Goal: Task Accomplishment & Management: Use online tool/utility

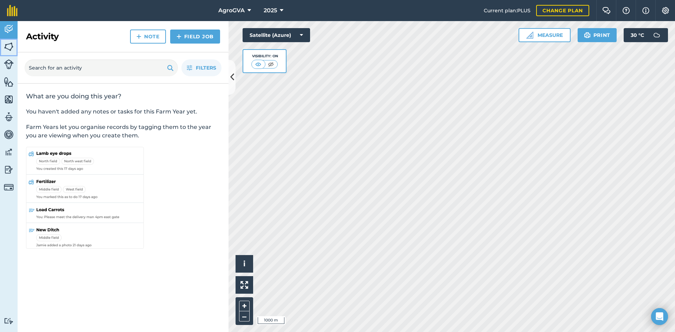
click at [5, 47] on img at bounding box center [9, 46] width 10 height 11
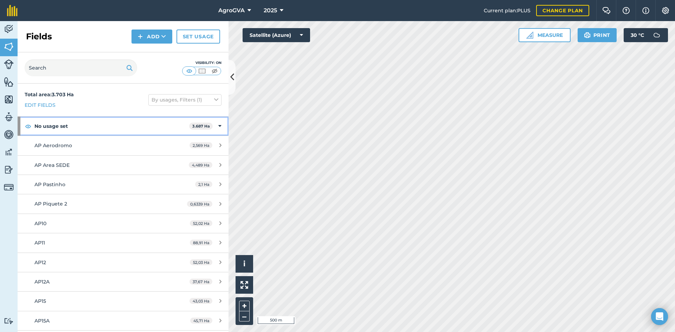
click at [218, 129] on icon at bounding box center [219, 126] width 3 height 8
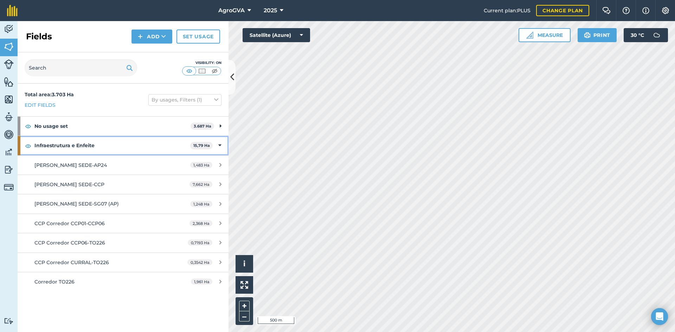
click at [220, 144] on icon at bounding box center [219, 146] width 3 height 8
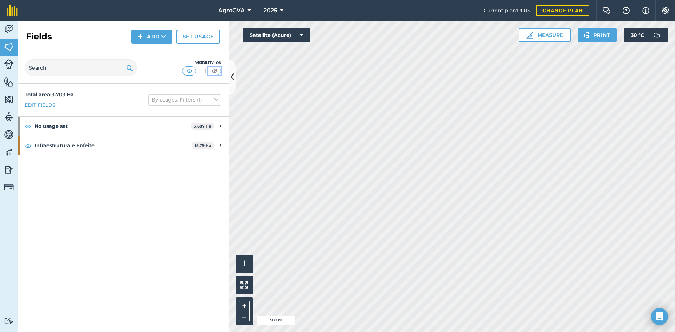
click at [212, 72] on img at bounding box center [214, 70] width 9 height 7
click at [6, 60] on img at bounding box center [9, 64] width 10 height 10
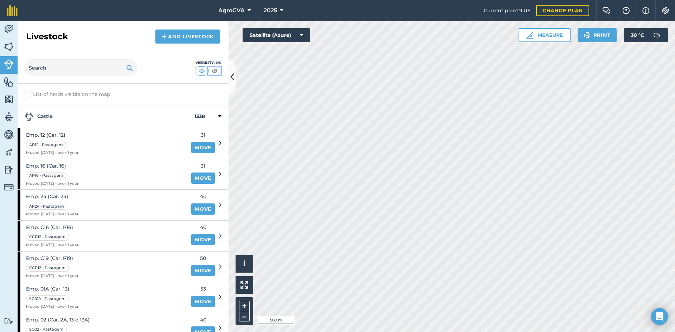
click at [216, 75] on button at bounding box center [214, 71] width 13 height 8
click at [6, 84] on img at bounding box center [9, 82] width 10 height 11
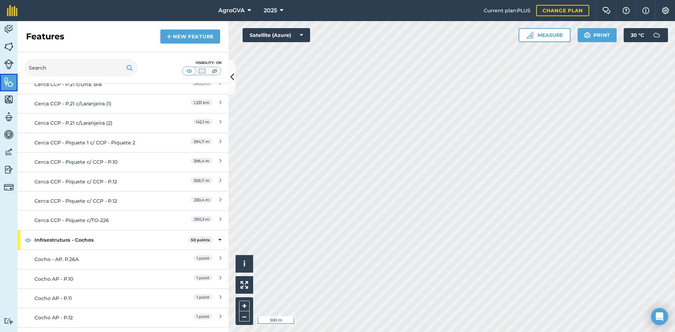
scroll to position [3375, 0]
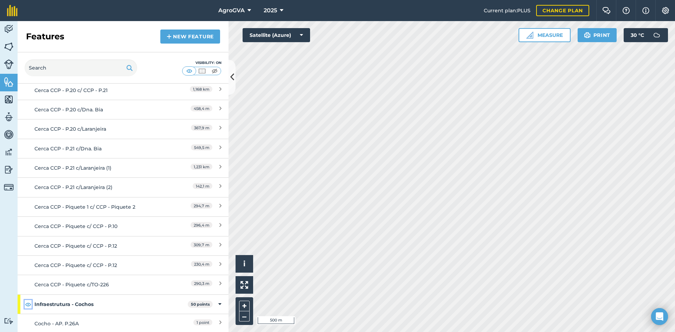
click at [31, 300] on img at bounding box center [28, 304] width 6 height 8
click at [6, 31] on img at bounding box center [9, 29] width 10 height 11
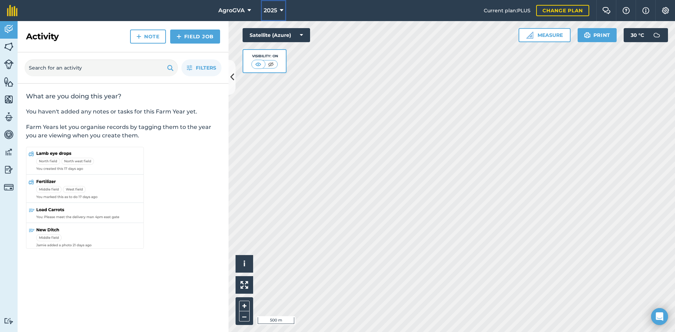
click at [275, 13] on span "2025" at bounding box center [270, 10] width 13 height 8
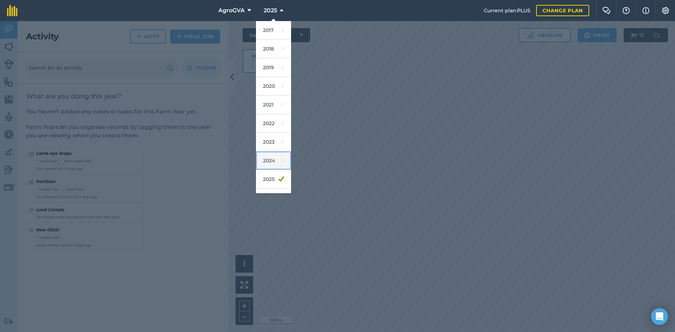
click at [271, 159] on link "2024" at bounding box center [273, 161] width 35 height 19
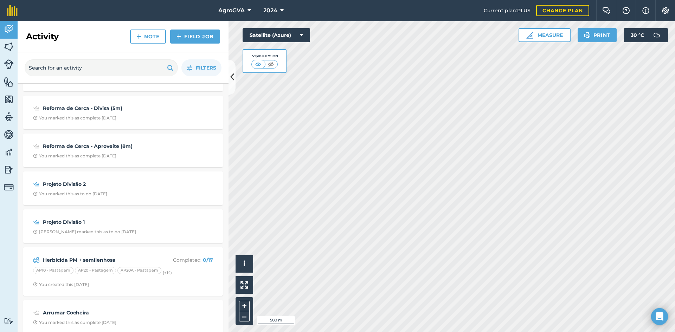
scroll to position [1617, 0]
click at [80, 218] on strong "Projeto Divisão 1" at bounding box center [98, 222] width 111 height 8
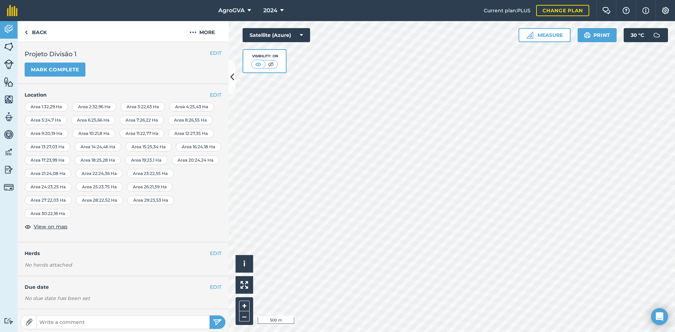
click at [525, 215] on div at bounding box center [452, 176] width 446 height 311
click at [532, 32] on img at bounding box center [529, 35] width 7 height 7
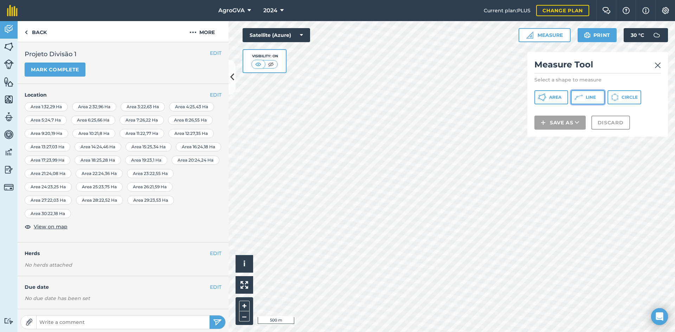
click at [580, 97] on icon at bounding box center [578, 97] width 8 height 8
click at [585, 97] on button "Line" at bounding box center [588, 97] width 34 height 14
click at [589, 102] on button "Line" at bounding box center [588, 97] width 34 height 14
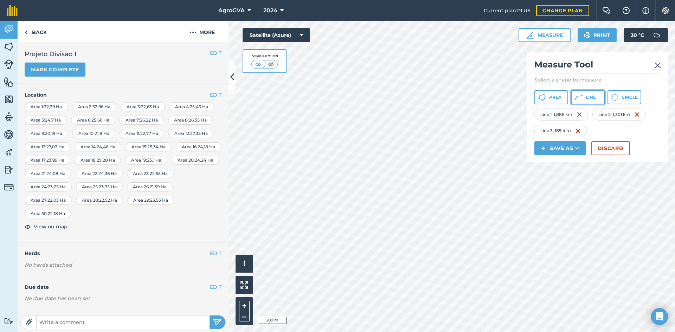
click at [585, 95] on button "Line" at bounding box center [588, 97] width 34 height 14
click at [581, 94] on icon at bounding box center [578, 97] width 8 height 8
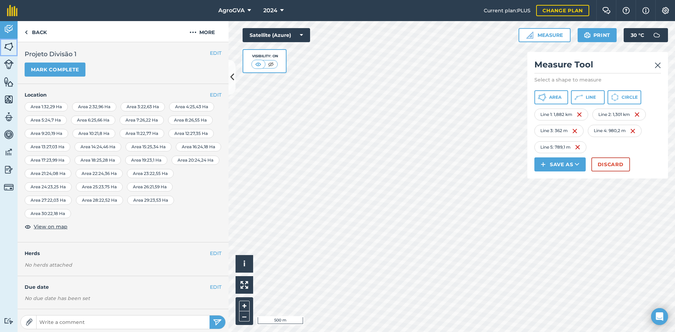
click at [6, 47] on img at bounding box center [9, 46] width 10 height 11
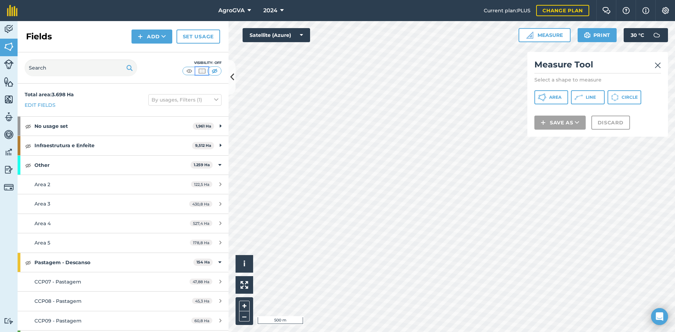
click at [200, 71] on img at bounding box center [202, 70] width 9 height 7
click at [13, 28] on img at bounding box center [9, 29] width 10 height 11
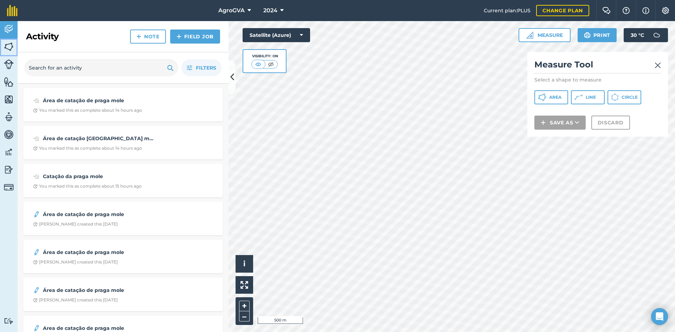
click at [12, 46] on img at bounding box center [9, 46] width 10 height 11
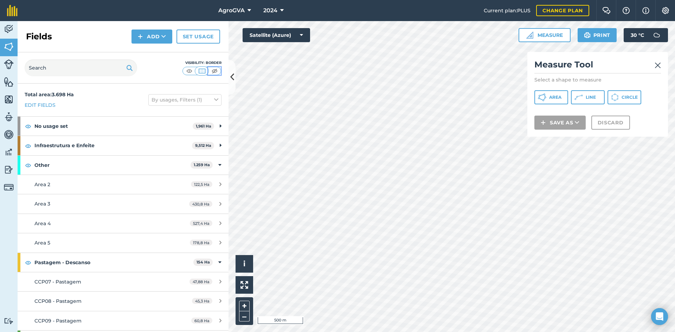
click at [212, 70] on img at bounding box center [214, 70] width 9 height 7
click at [11, 32] on img at bounding box center [9, 29] width 10 height 11
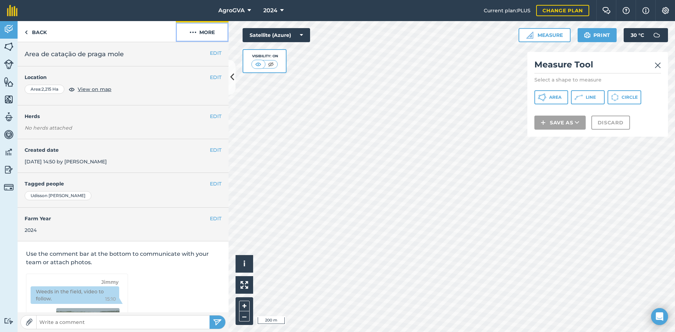
click at [198, 36] on button "More" at bounding box center [202, 31] width 53 height 21
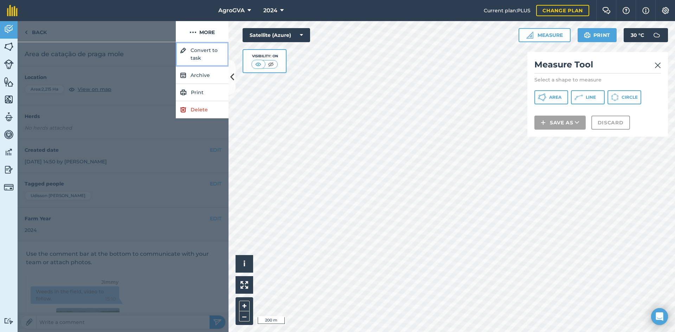
click at [205, 56] on button "Convert to task" at bounding box center [202, 54] width 53 height 25
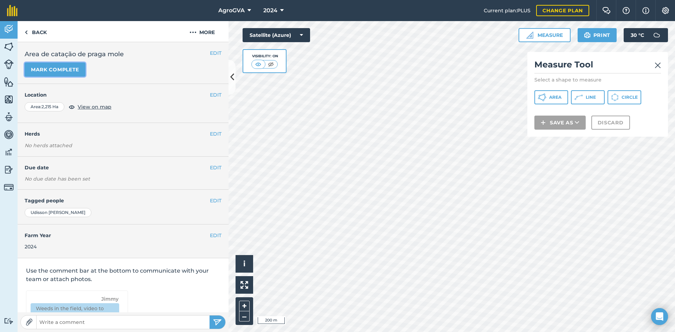
click at [50, 65] on button "Mark complete" at bounding box center [55, 70] width 61 height 14
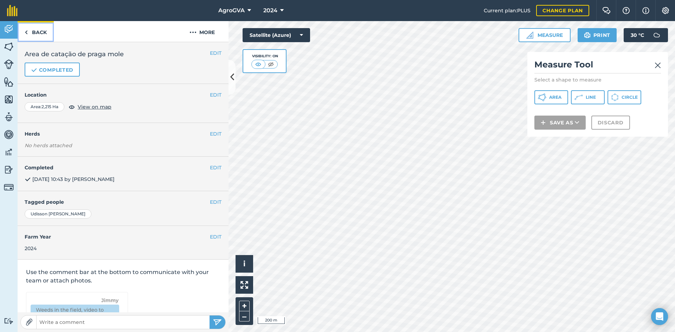
click at [40, 35] on link "Back" at bounding box center [36, 31] width 36 height 21
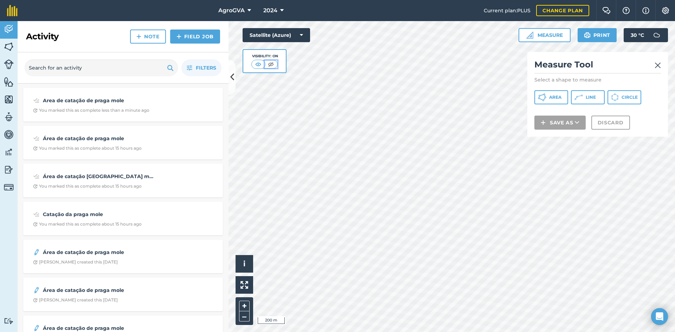
click at [271, 66] on img at bounding box center [270, 64] width 9 height 7
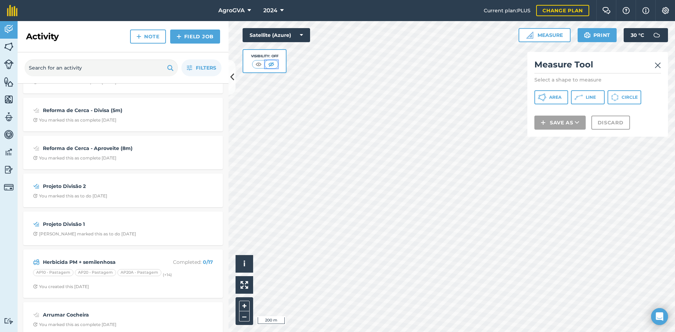
scroll to position [1617, 0]
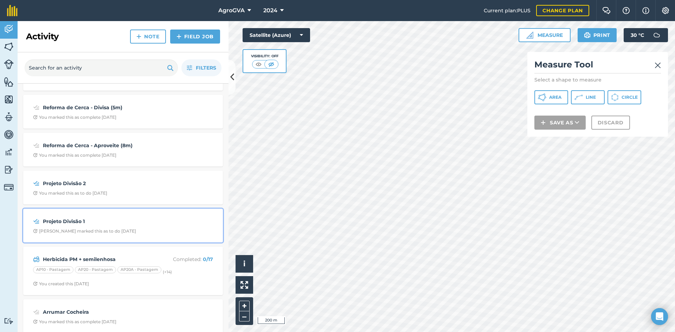
click at [94, 231] on div "Udisson O marked this as to do 6 months ago" at bounding box center [84, 232] width 103 height 6
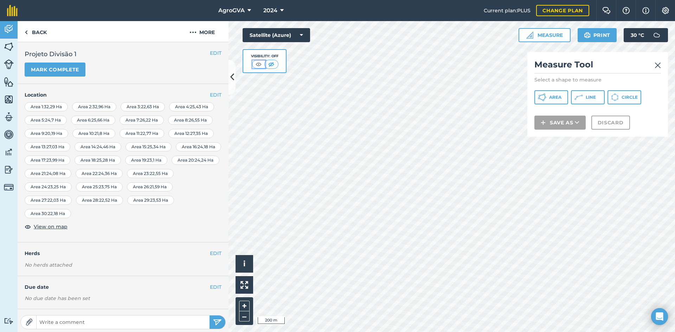
click at [257, 63] on img at bounding box center [258, 64] width 9 height 7
click at [34, 32] on link "Back" at bounding box center [36, 31] width 36 height 21
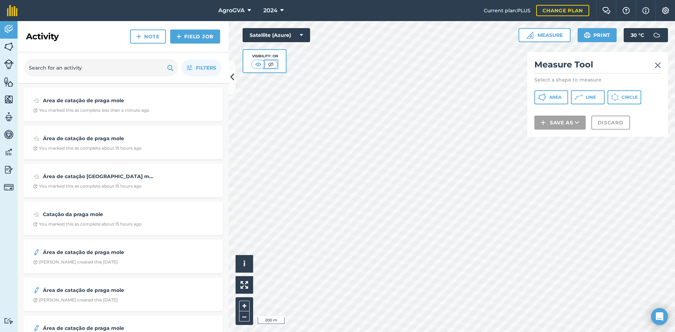
click at [274, 66] on img at bounding box center [270, 64] width 9 height 7
click at [98, 289] on strong "Área de catação de praga mole" at bounding box center [98, 291] width 111 height 8
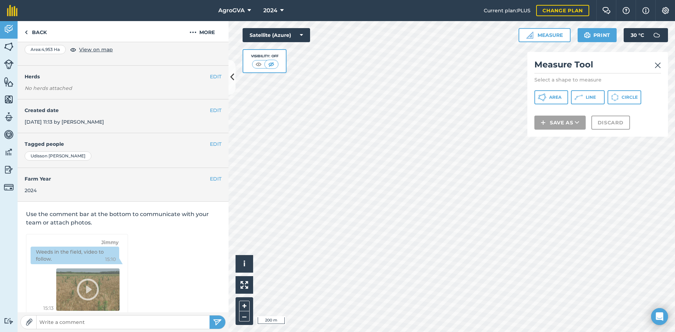
scroll to position [54, 0]
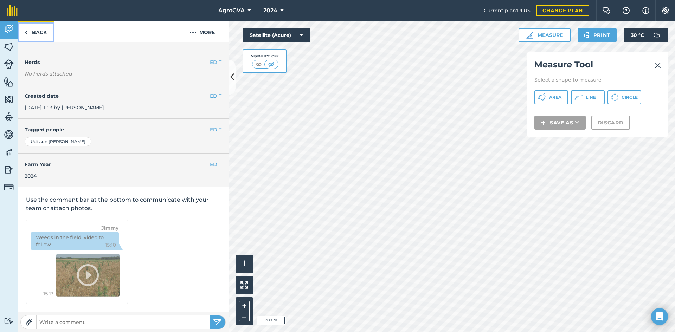
click at [40, 32] on link "Back" at bounding box center [36, 31] width 36 height 21
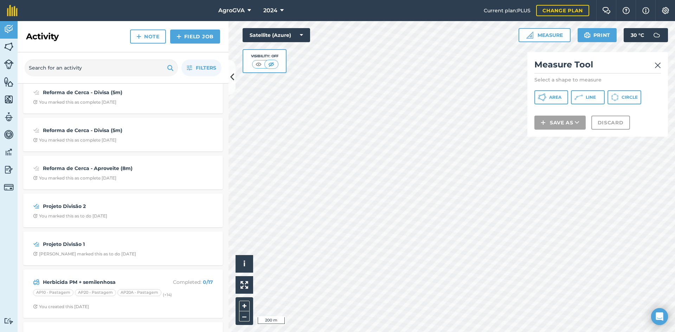
scroll to position [1723, 0]
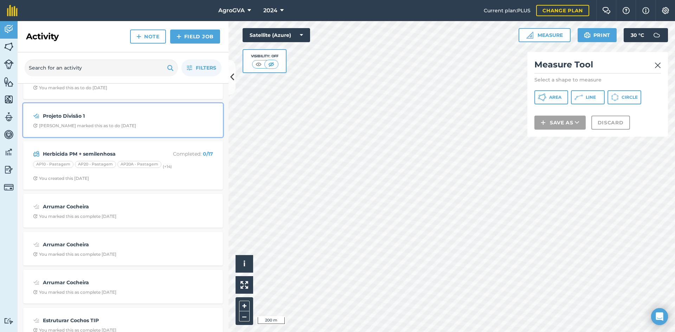
click at [116, 127] on div "Udisson O marked this as to do 6 months ago" at bounding box center [84, 126] width 103 height 6
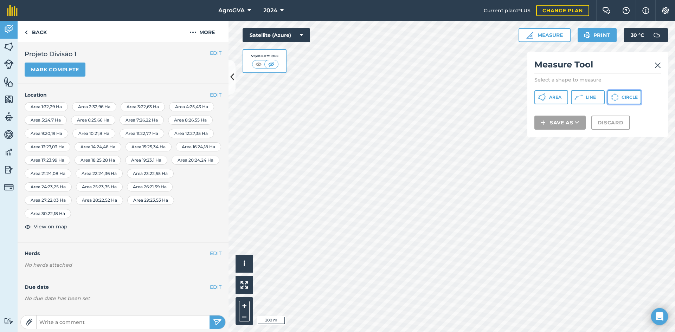
click at [621, 100] on button "Circle" at bounding box center [624, 97] width 34 height 14
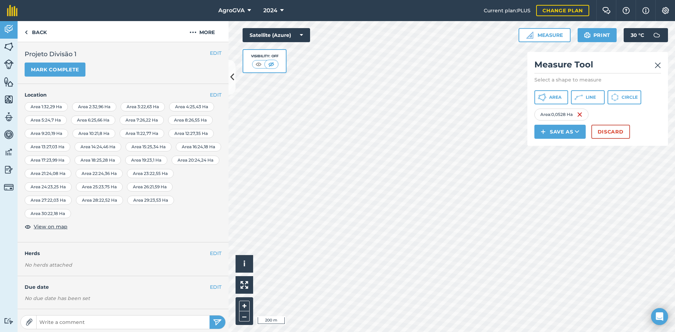
click at [584, 114] on div "Area : 0,0528 Ha" at bounding box center [561, 115] width 54 height 12
click at [583, 115] on div "Area : 0,0528 Ha" at bounding box center [561, 115] width 54 height 12
click at [583, 116] on img at bounding box center [580, 114] width 6 height 8
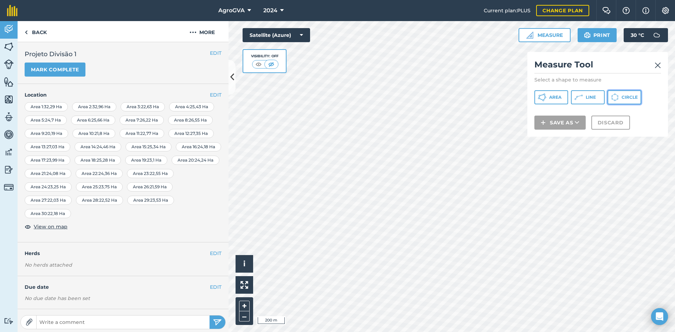
click at [617, 100] on icon at bounding box center [617, 99] width 2 height 1
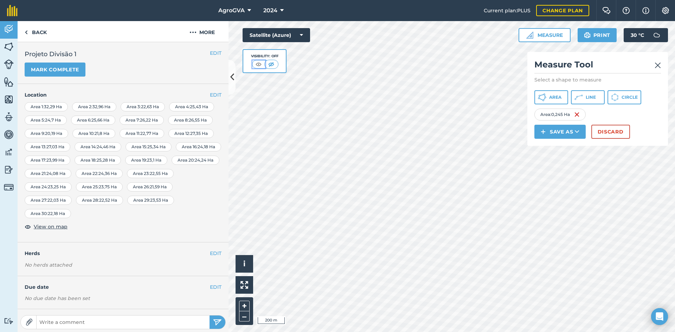
click at [262, 65] on img at bounding box center [258, 64] width 9 height 7
click at [579, 114] on img at bounding box center [577, 114] width 6 height 8
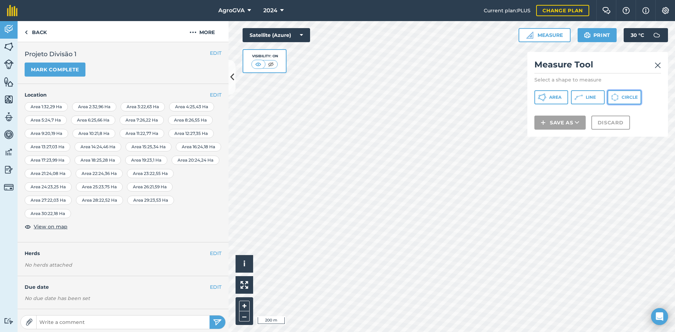
click at [617, 101] on icon at bounding box center [615, 98] width 8 height 8
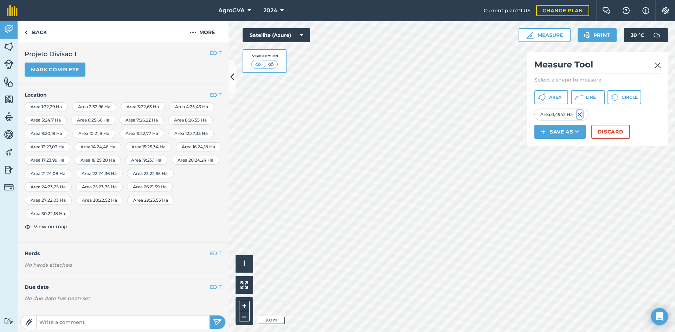
click at [582, 113] on img at bounding box center [580, 114] width 6 height 8
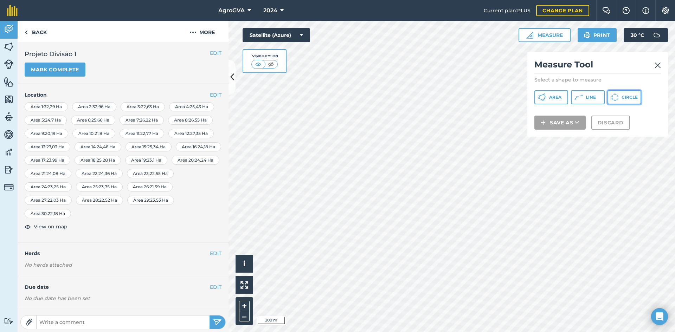
click at [626, 98] on span "Circle" at bounding box center [630, 98] width 16 height 6
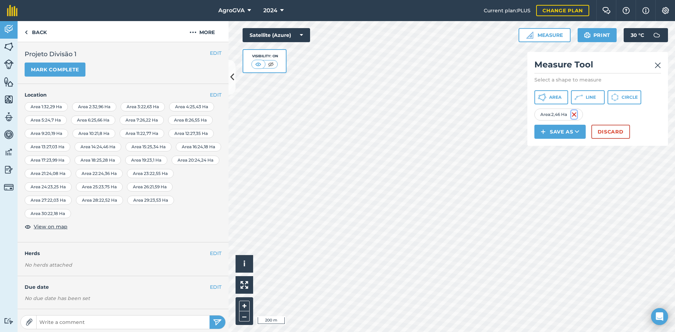
click at [574, 114] on img at bounding box center [574, 114] width 6 height 8
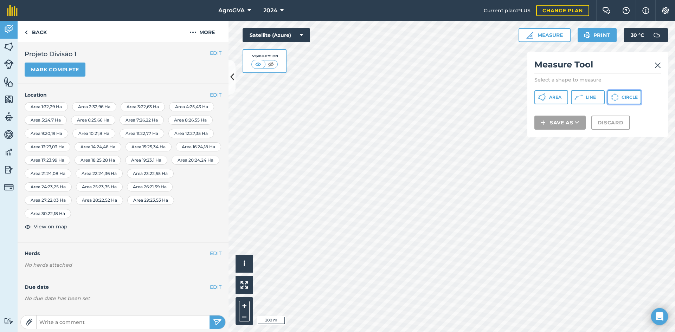
click at [626, 94] on button "Circle" at bounding box center [624, 97] width 34 height 14
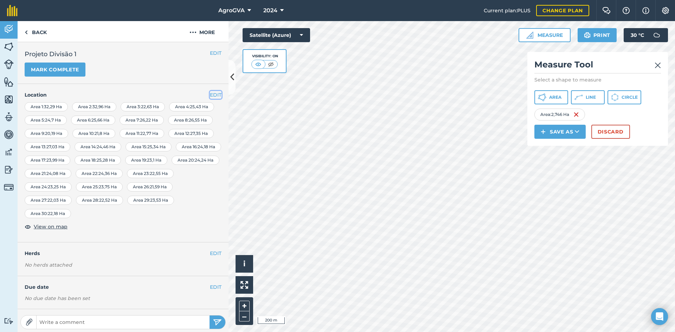
click at [213, 96] on button "EDIT" at bounding box center [216, 95] width 12 height 8
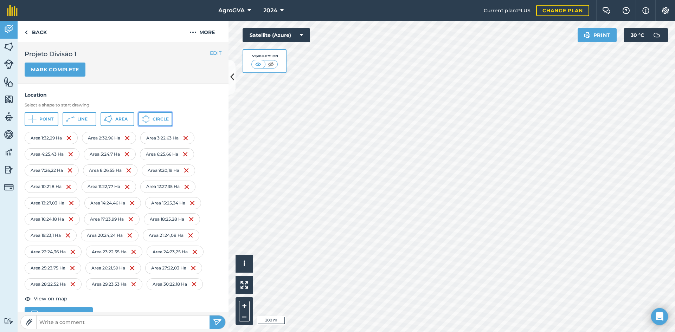
click at [159, 122] on span "Circle" at bounding box center [161, 119] width 16 height 6
click at [74, 301] on img at bounding box center [72, 301] width 6 height 8
click at [38, 34] on link "Back" at bounding box center [36, 31] width 36 height 21
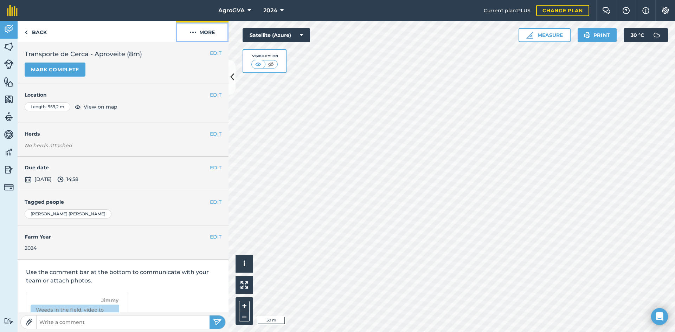
click at [204, 37] on button "More" at bounding box center [202, 31] width 53 height 21
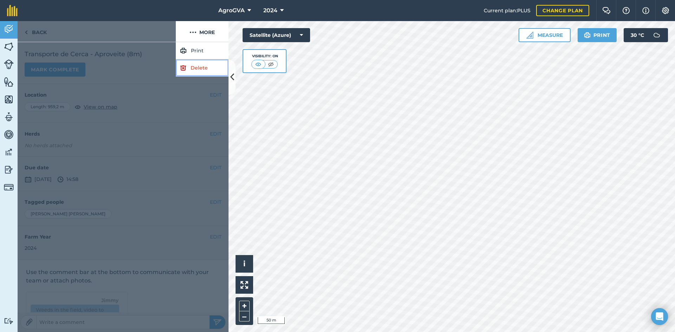
click at [205, 65] on link "Delete" at bounding box center [202, 67] width 53 height 17
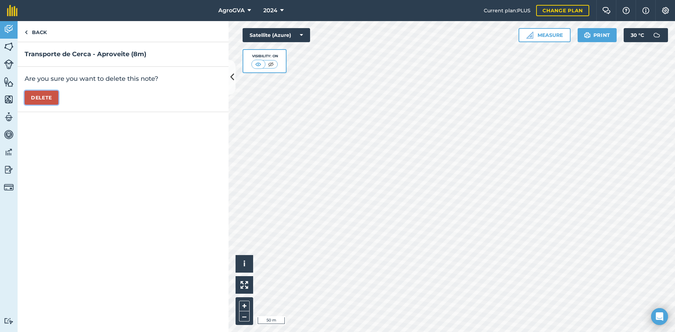
click at [45, 101] on button "Delete" at bounding box center [42, 98] width 34 height 14
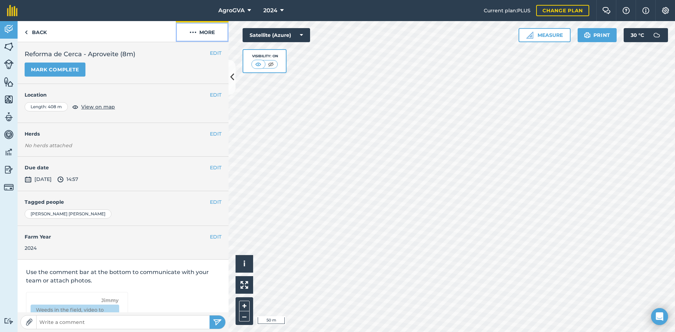
click at [208, 33] on button "More" at bounding box center [202, 31] width 53 height 21
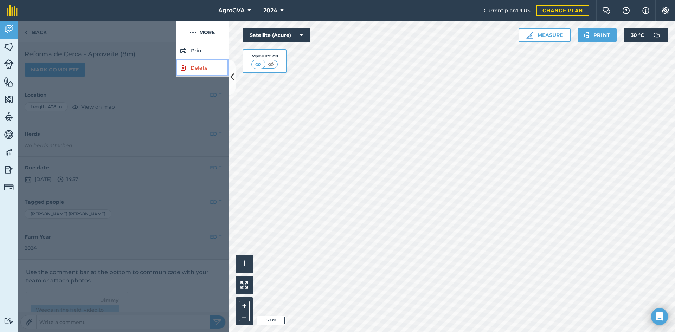
click at [204, 68] on link "Delete" at bounding box center [202, 67] width 53 height 17
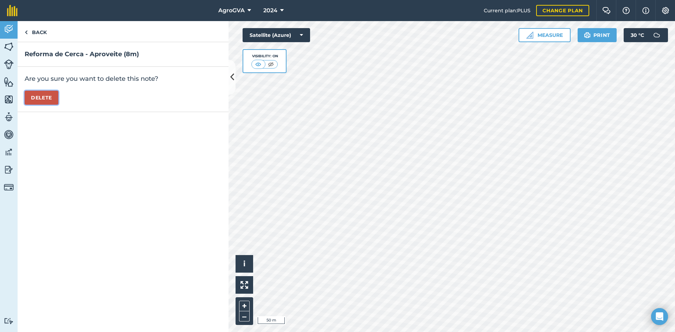
click at [50, 94] on button "Delete" at bounding box center [42, 98] width 34 height 14
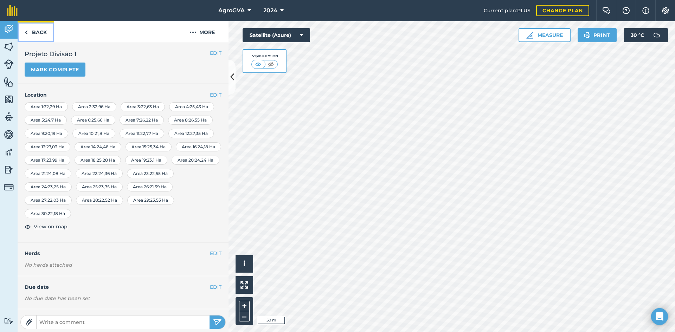
click at [41, 30] on link "Back" at bounding box center [36, 31] width 36 height 21
click at [31, 27] on link "Back" at bounding box center [36, 31] width 36 height 21
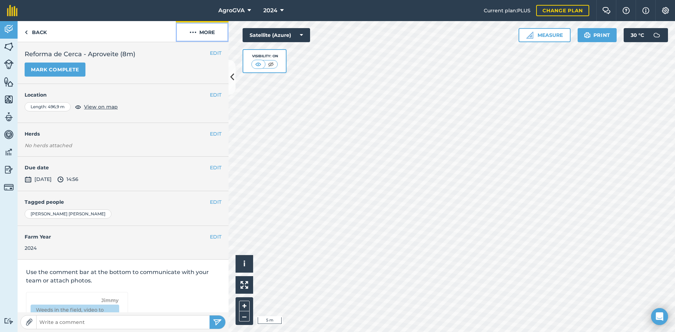
click at [213, 35] on button "More" at bounding box center [202, 31] width 53 height 21
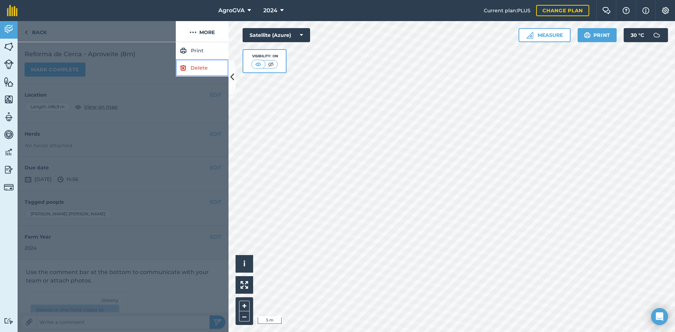
click at [197, 64] on link "Delete" at bounding box center [202, 67] width 53 height 17
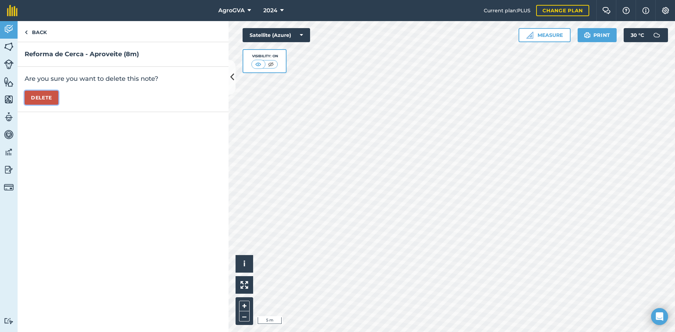
click at [43, 100] on button "Delete" at bounding box center [42, 98] width 34 height 14
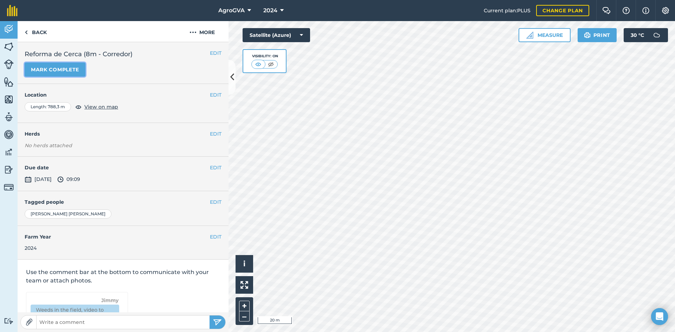
click at [47, 66] on button "Mark complete" at bounding box center [55, 70] width 61 height 14
click at [32, 31] on link "Back" at bounding box center [36, 31] width 36 height 21
click at [59, 64] on button "Mark complete" at bounding box center [55, 70] width 61 height 14
click at [37, 30] on link "Back" at bounding box center [36, 31] width 36 height 21
